Goal: Task Accomplishment & Management: Use online tool/utility

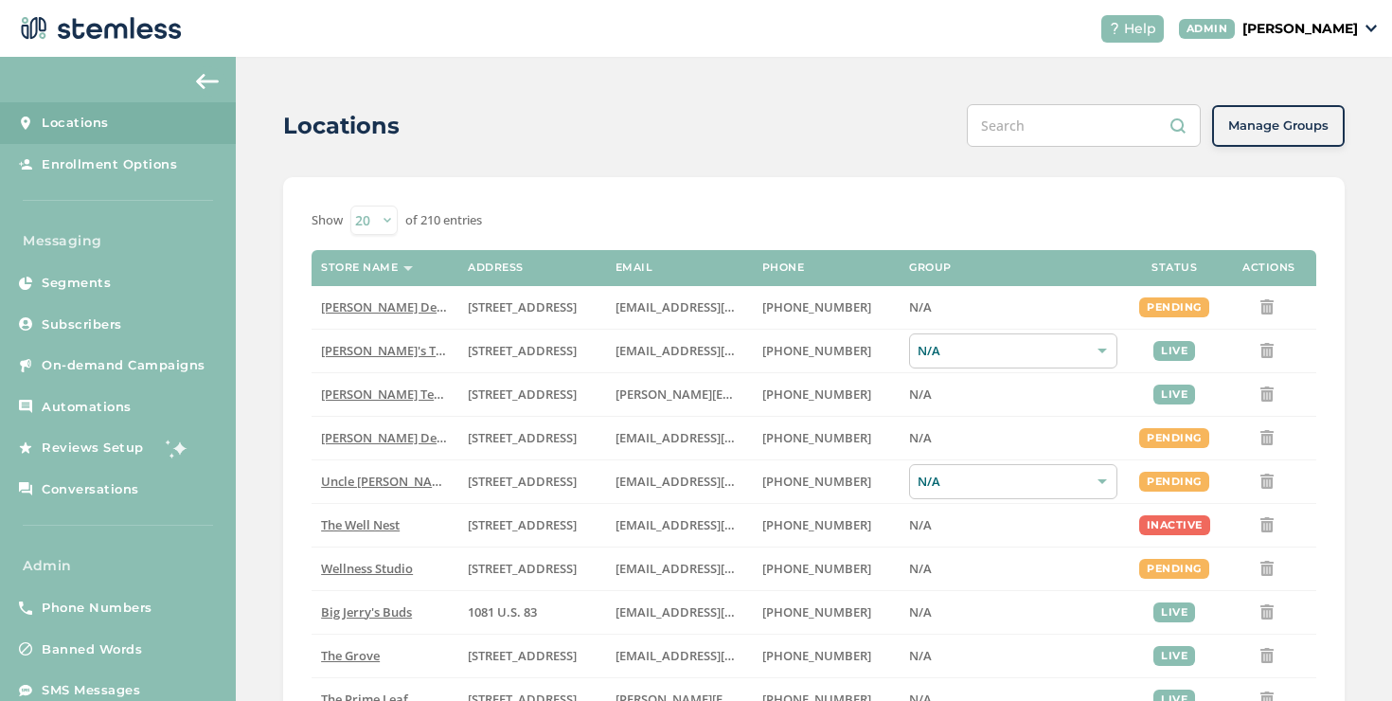
click at [245, 365] on div "Locations Manage Groups Show 20 50 100 of 210 entries Store name Address Email …" at bounding box center [814, 672] width 1156 height 1231
click at [199, 347] on link "On-demand Campaigns" at bounding box center [118, 366] width 236 height 42
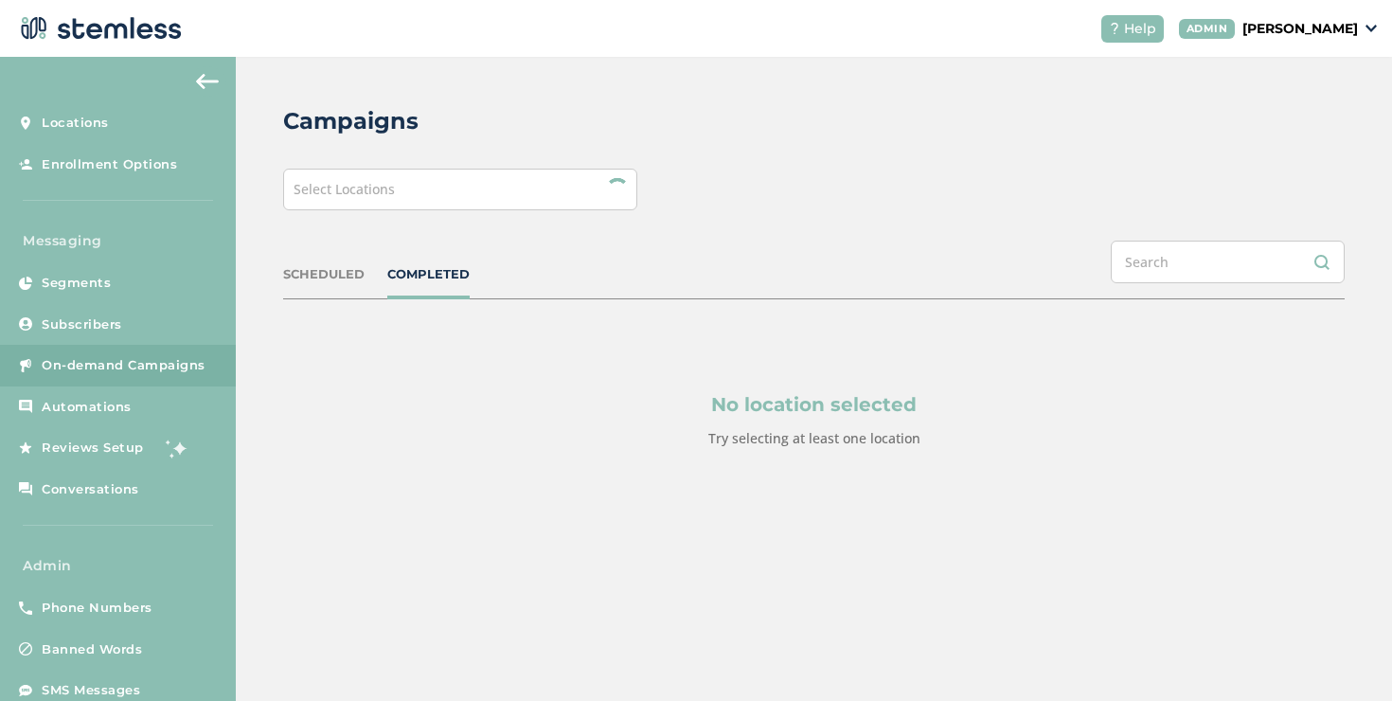
click at [377, 188] on span "Select Locations" at bounding box center [344, 189] width 101 height 18
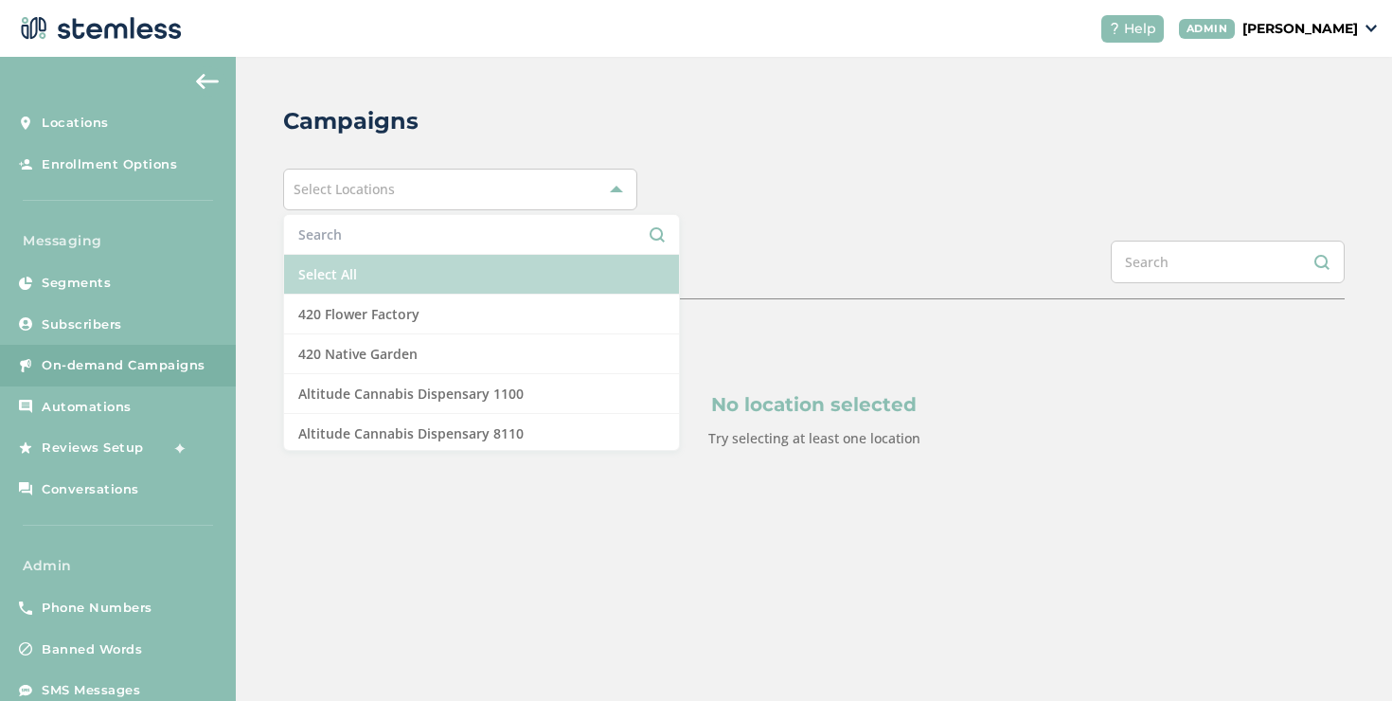
click at [354, 263] on li "Select All" at bounding box center [481, 275] width 395 height 40
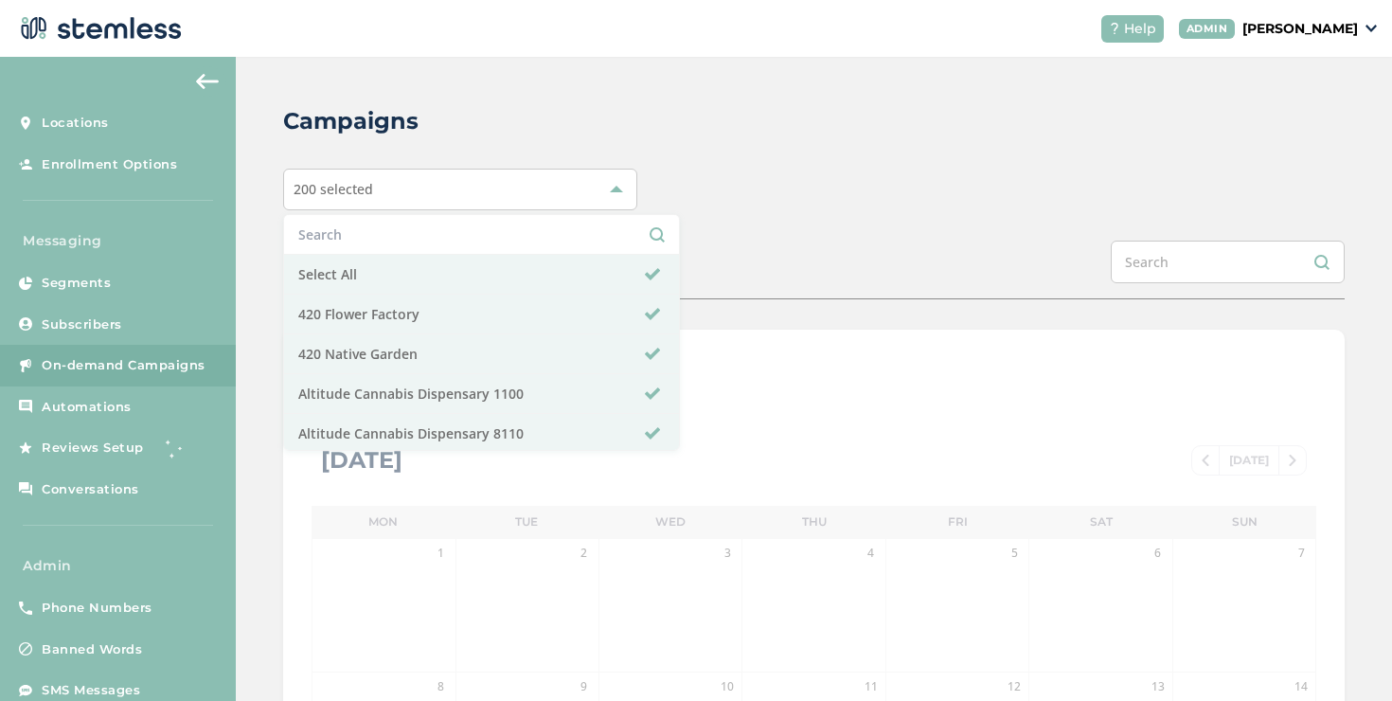
click at [681, 194] on div "200 selected Select All 420 Flower Factory 420 Native Garden Altitude Cannabis …" at bounding box center [814, 190] width 1062 height 42
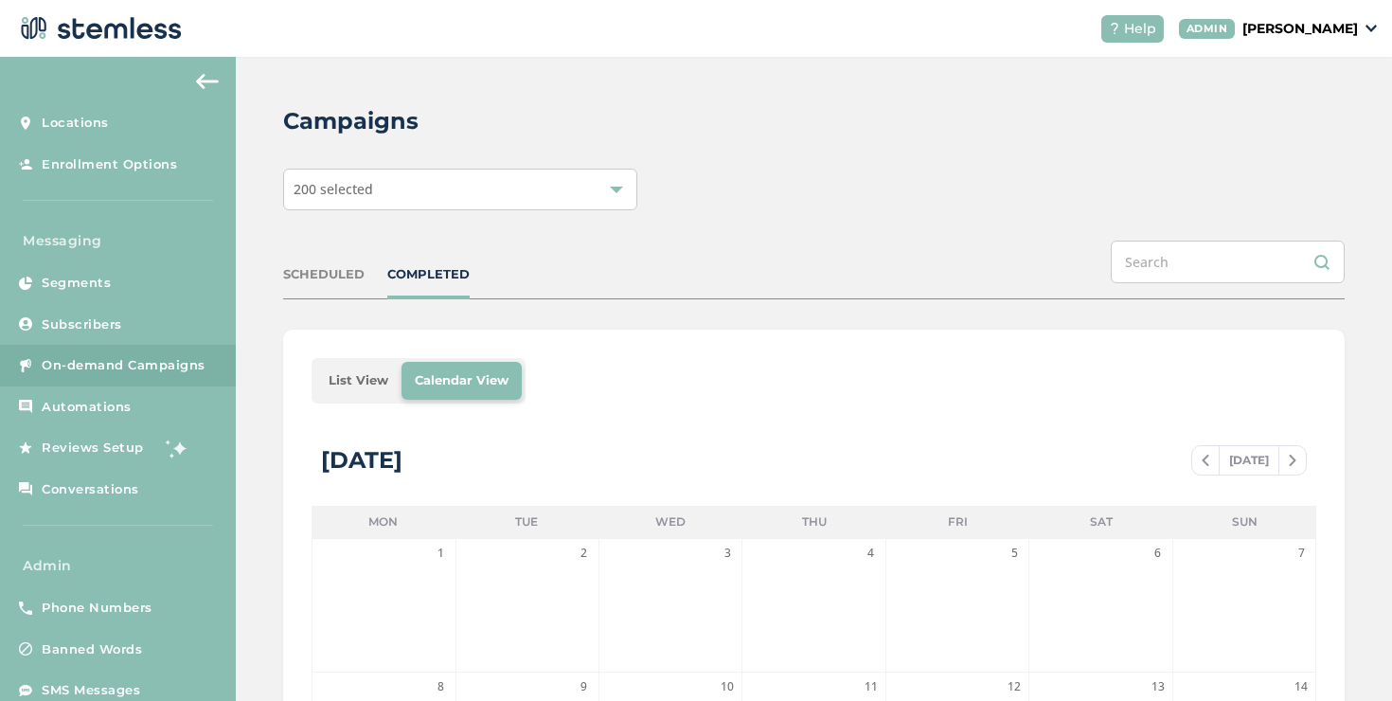
click at [372, 371] on li "List View" at bounding box center [358, 381] width 86 height 38
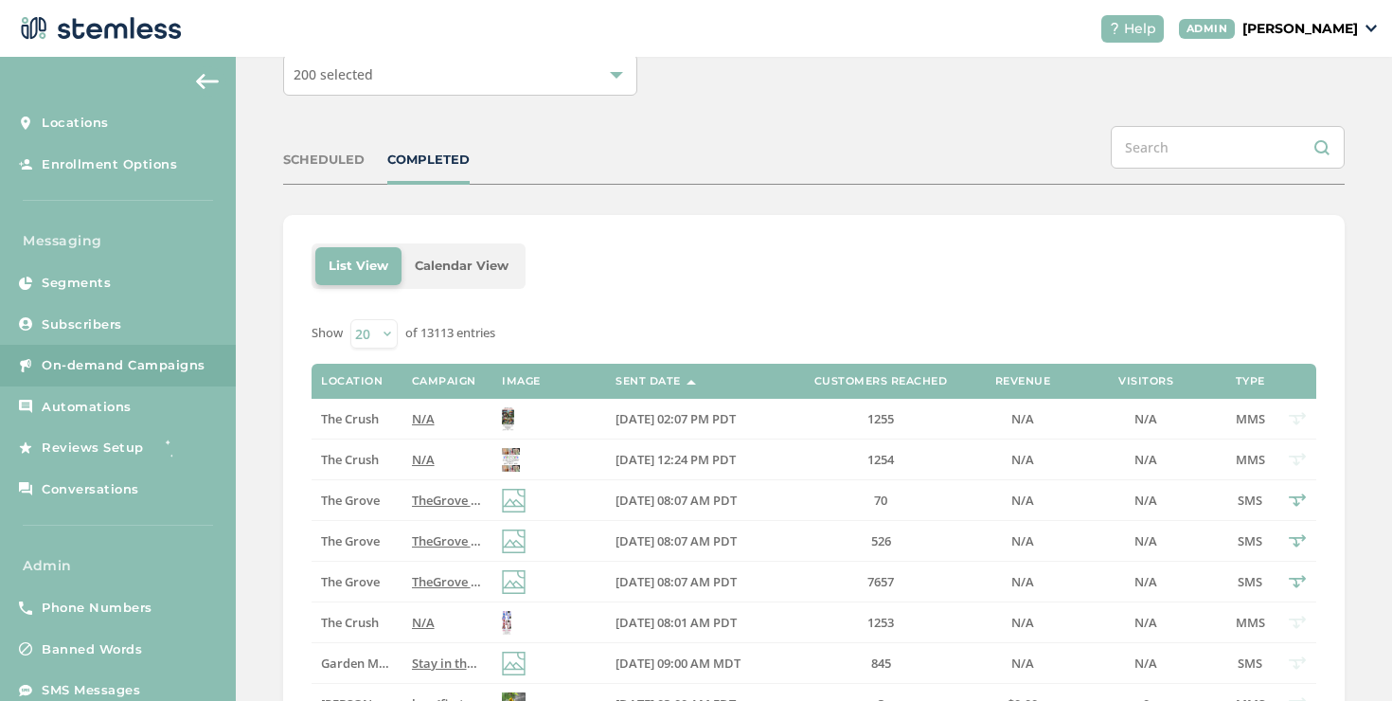
scroll to position [122, 0]
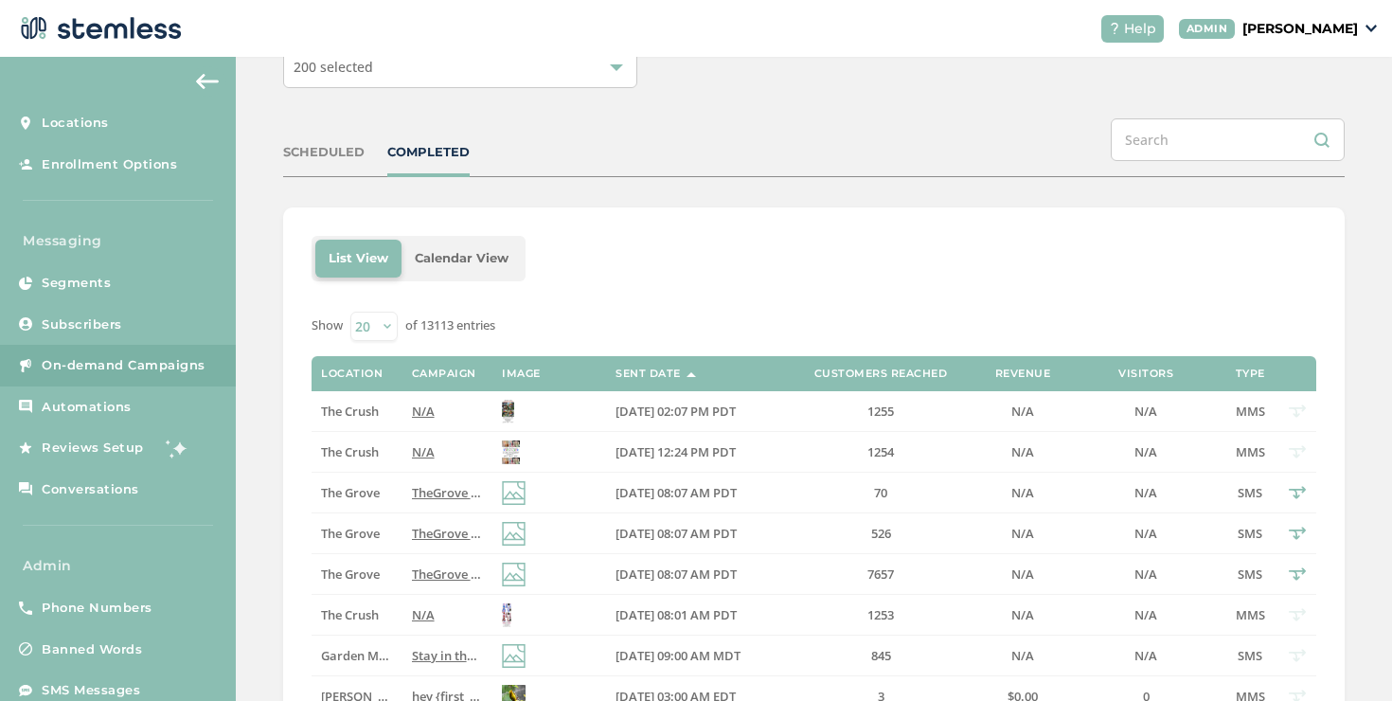
click at [324, 138] on div "SCHEDULED COMPLETED" at bounding box center [814, 147] width 1062 height 59
click at [320, 146] on div "SCHEDULED" at bounding box center [323, 152] width 81 height 19
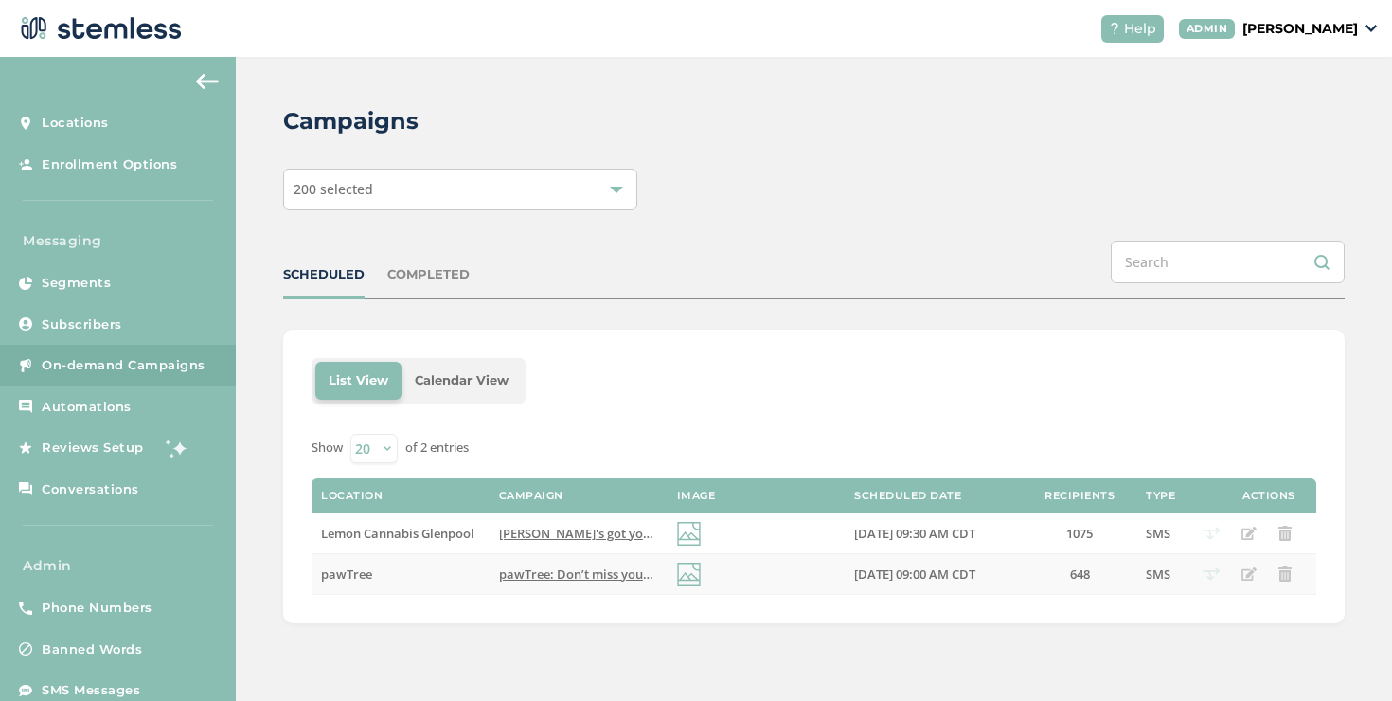
click at [579, 572] on span "pawTree: Don’t miss your chance: Double your bonuses with Double Dash! Share th…" at bounding box center [880, 573] width 762 height 17
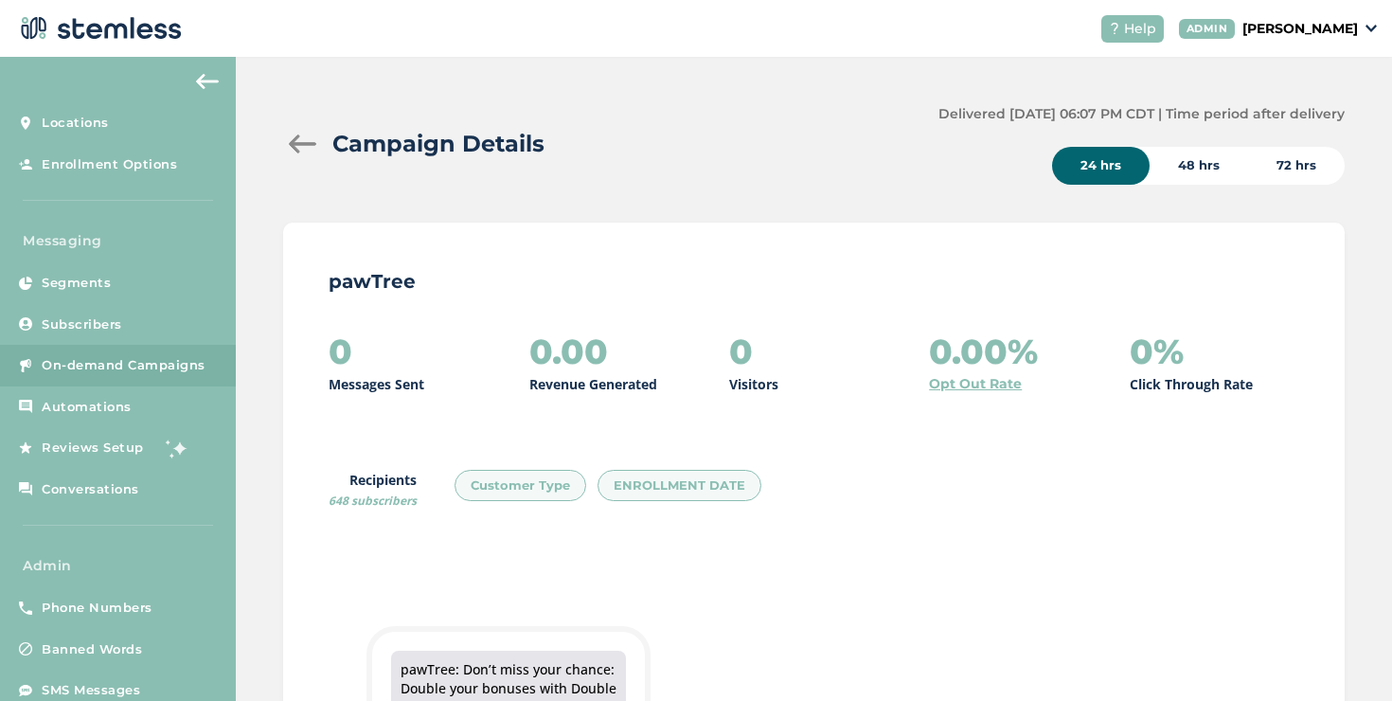
click at [304, 146] on div at bounding box center [302, 143] width 38 height 19
